Goal: Register for event/course

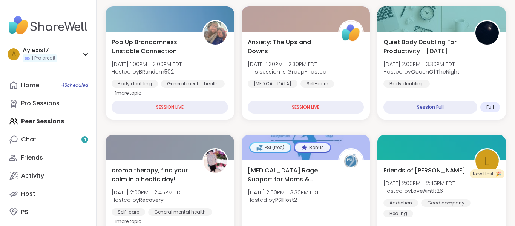
scroll to position [311, 0]
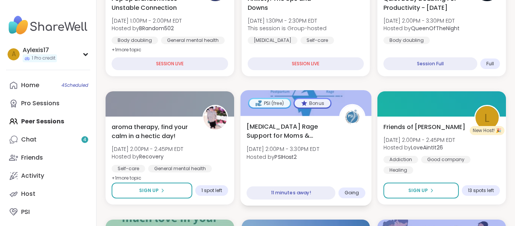
click at [291, 137] on span "[MEDICAL_DATA] Rage Support for Moms & Birthing People" at bounding box center [289, 131] width 84 height 18
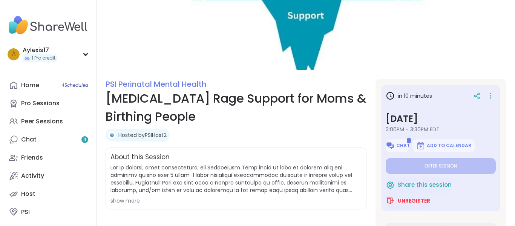
scroll to position [29, 0]
click at [397, 143] on span "Chat" at bounding box center [403, 145] width 14 height 6
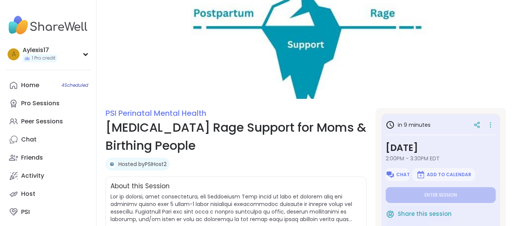
click at [291, 21] on img at bounding box center [306, 49] width 419 height 99
